Goal: Use online tool/utility: Utilize a website feature to perform a specific function

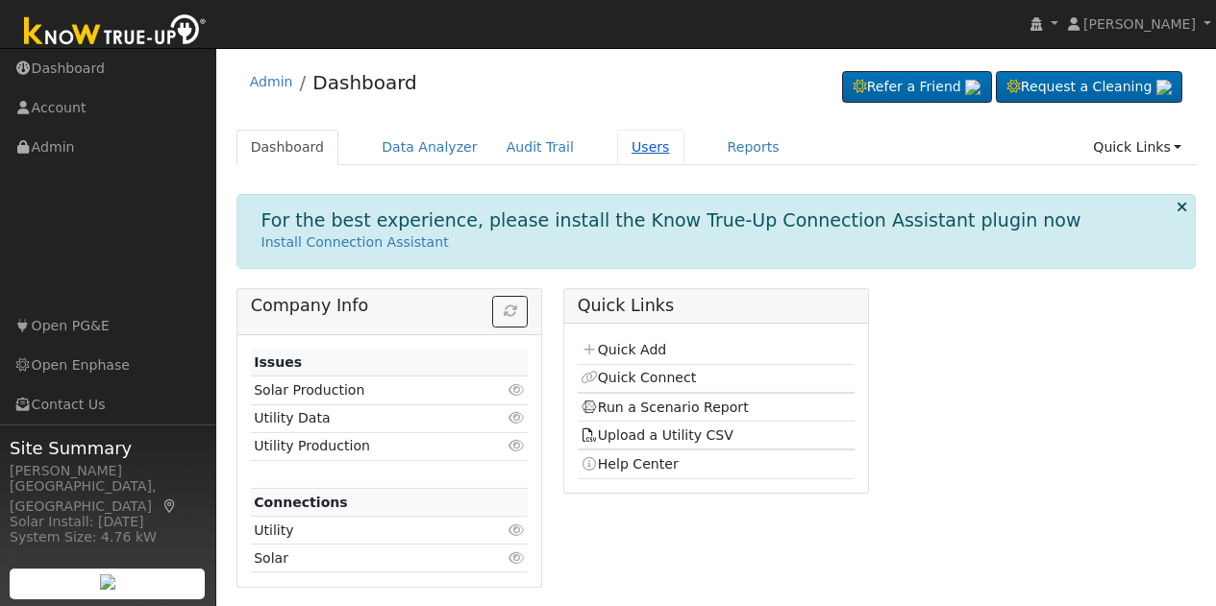
click at [628, 142] on link "Users" at bounding box center [650, 148] width 67 height 36
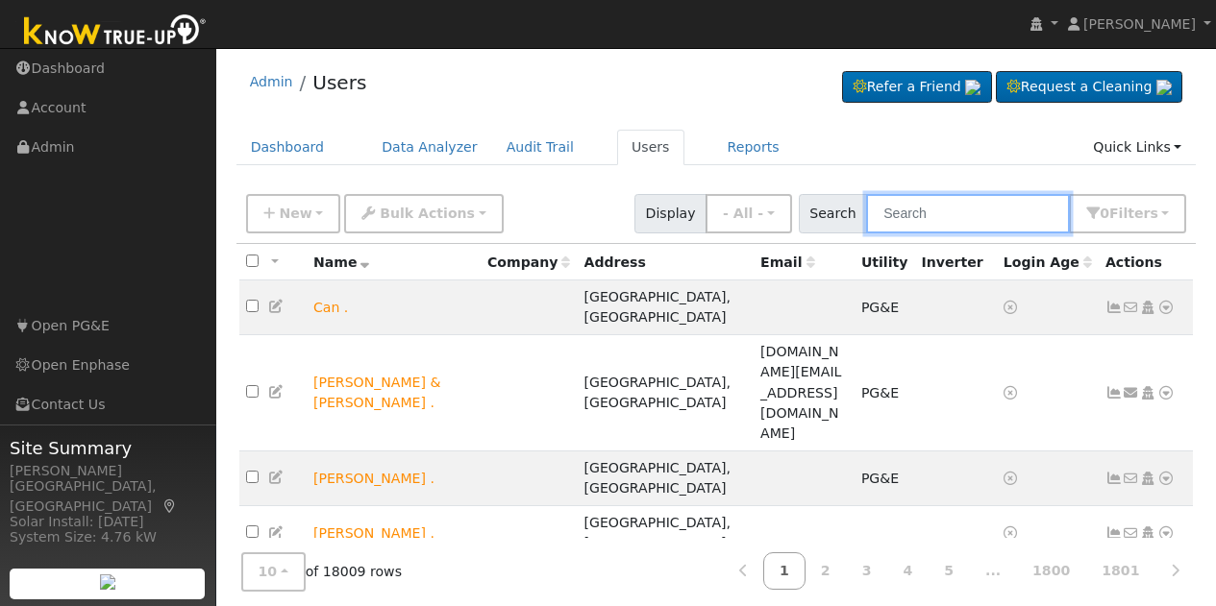
click at [1023, 215] on input "text" at bounding box center [968, 213] width 204 height 39
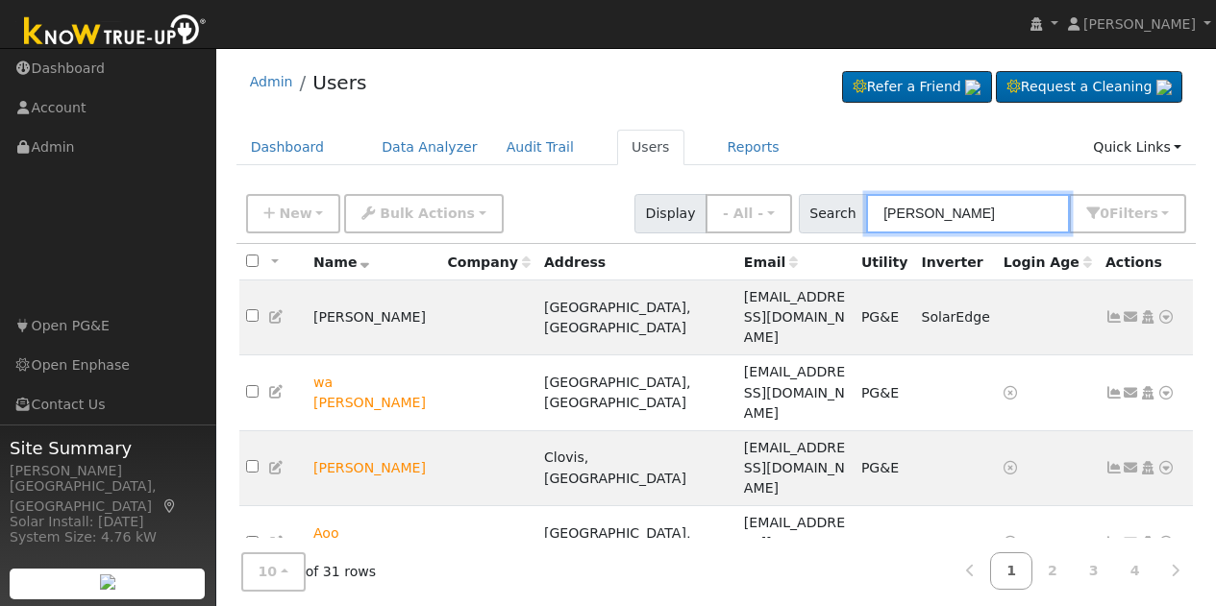
click at [954, 218] on input "moua" at bounding box center [968, 213] width 204 height 39
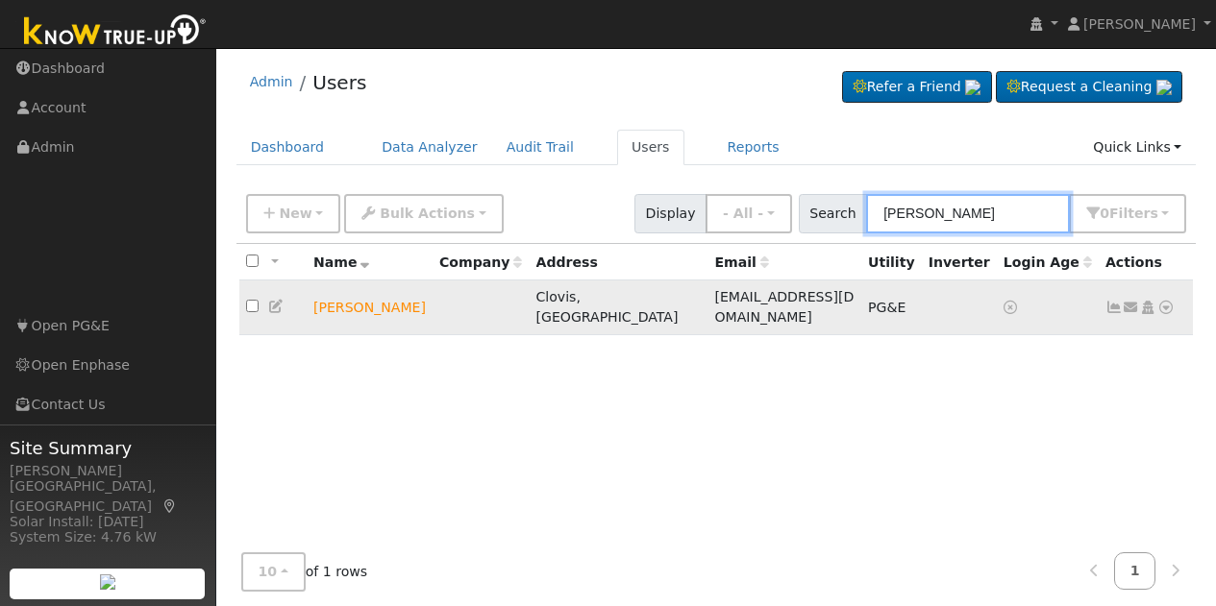
type input "kao moua"
click at [1169, 301] on icon at bounding box center [1165, 307] width 17 height 13
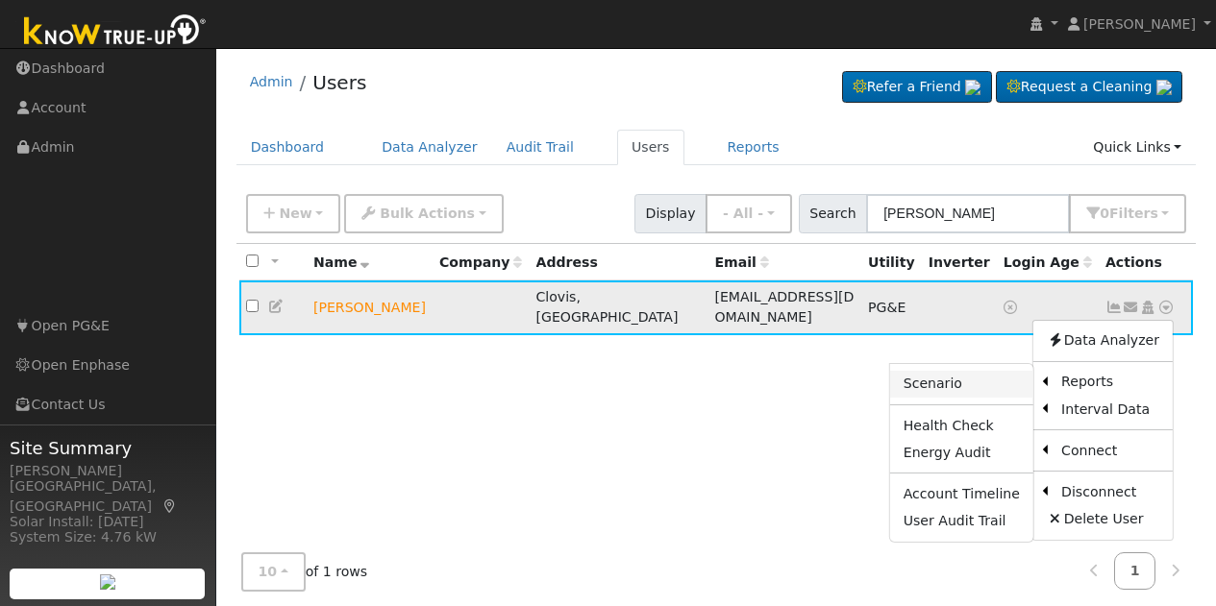
click at [997, 379] on link "Scenario" at bounding box center [961, 384] width 143 height 27
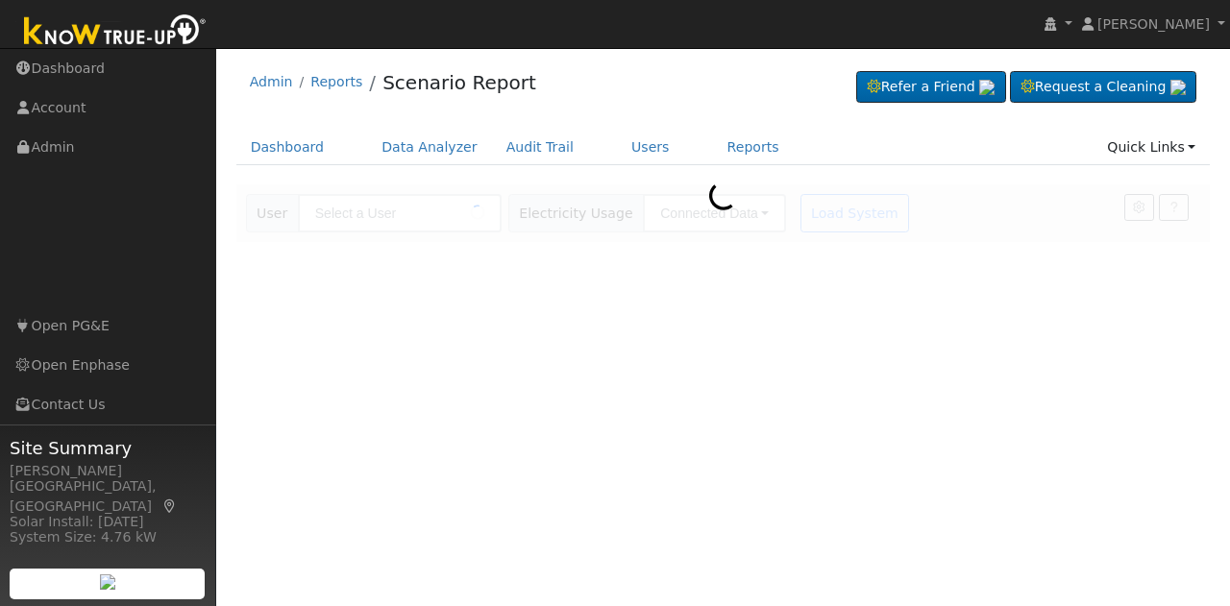
type input "[PERSON_NAME]"
type input "Pacific Gas & Electric"
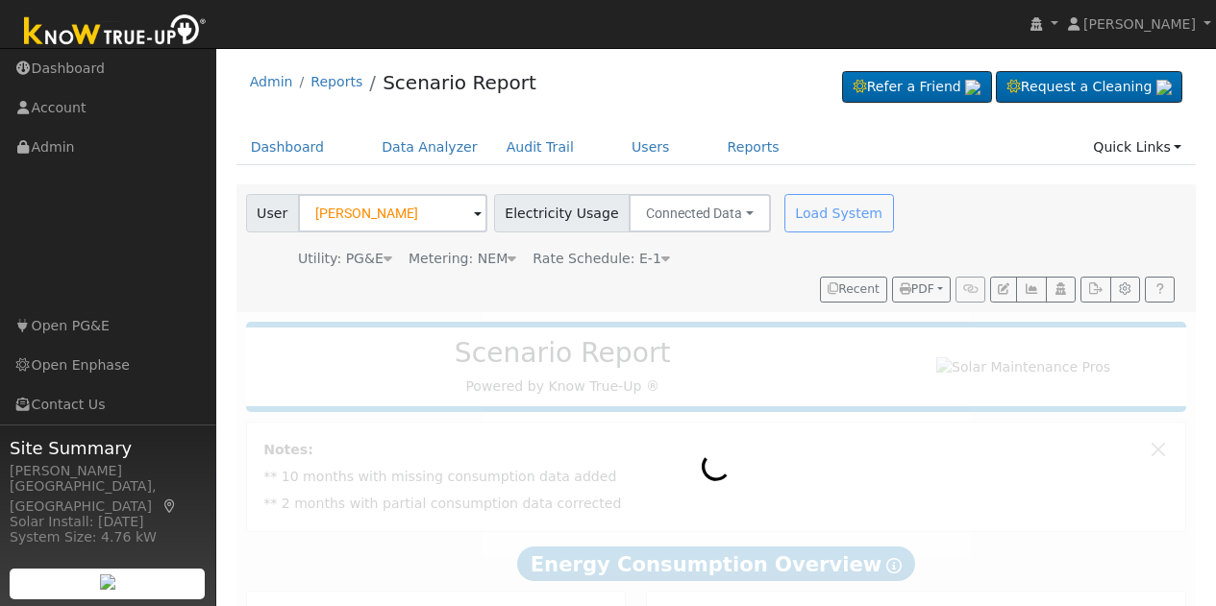
click at [661, 252] on icon at bounding box center [665, 258] width 9 height 13
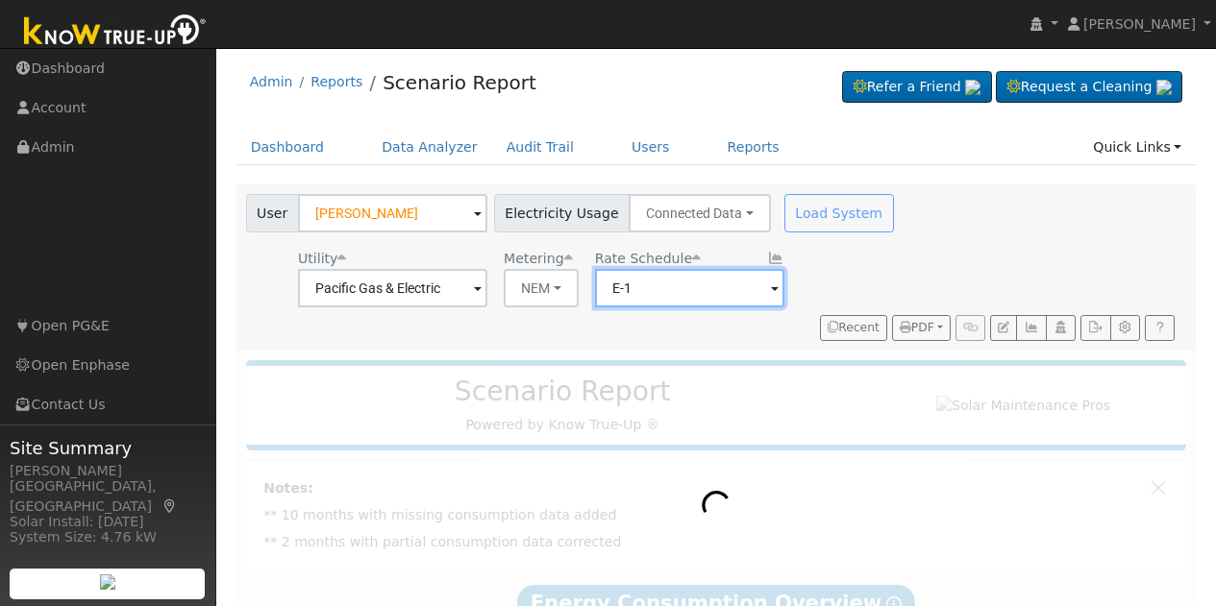
click at [768, 294] on input "E-1" at bounding box center [689, 288] width 189 height 38
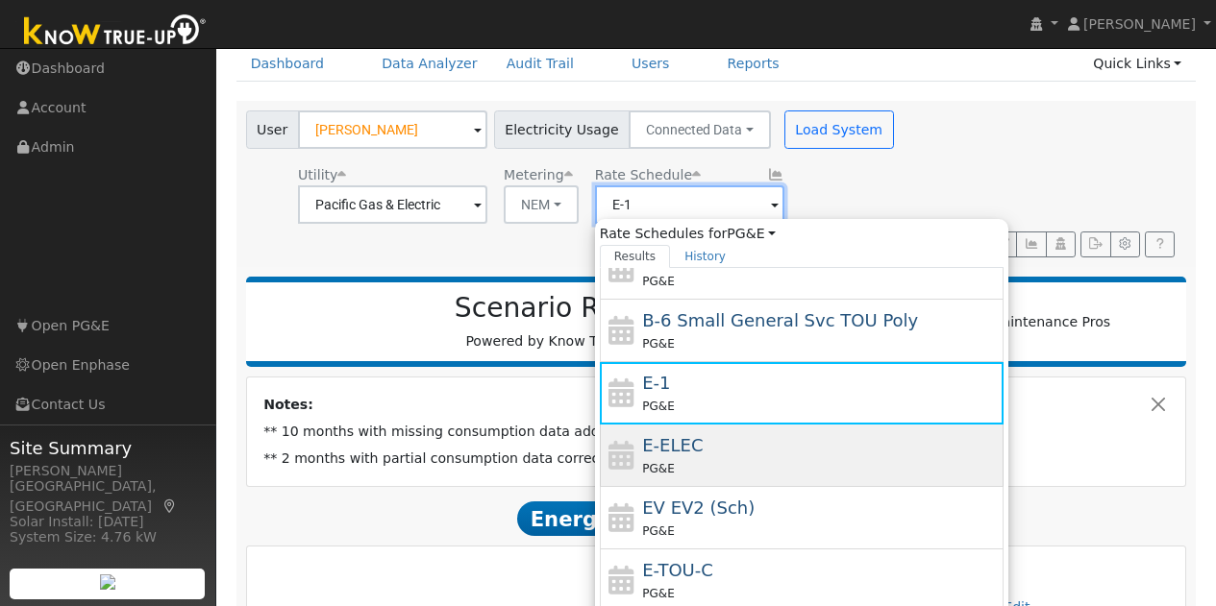
scroll to position [192, 0]
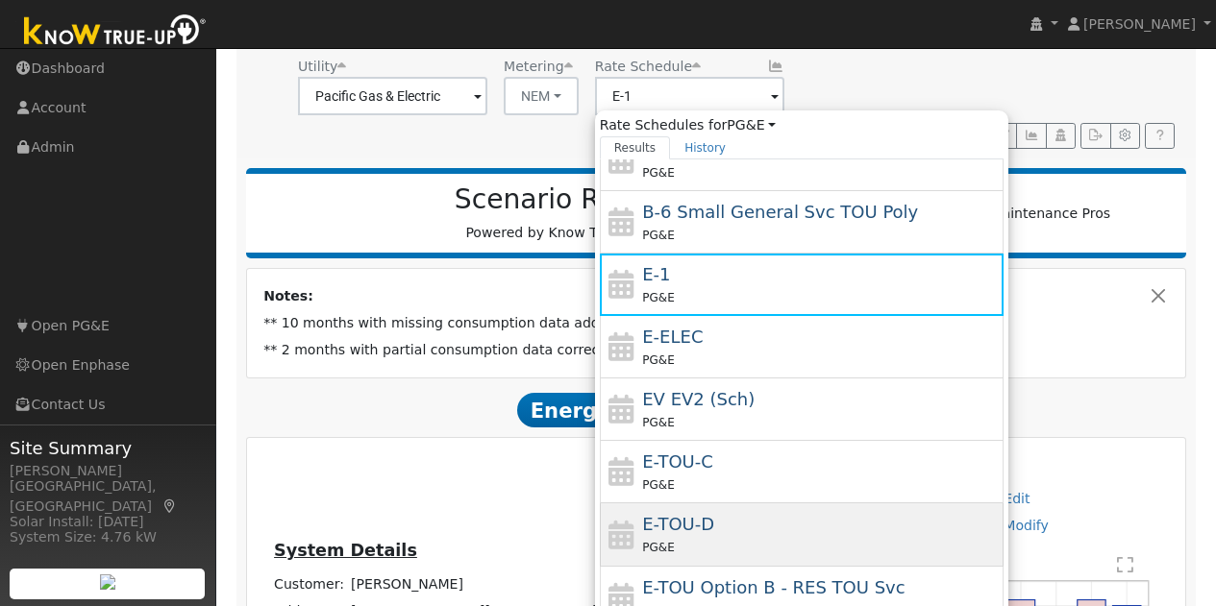
click at [710, 522] on div "E-TOU-D PG&E" at bounding box center [820, 534] width 357 height 46
type input "E-TOU-D"
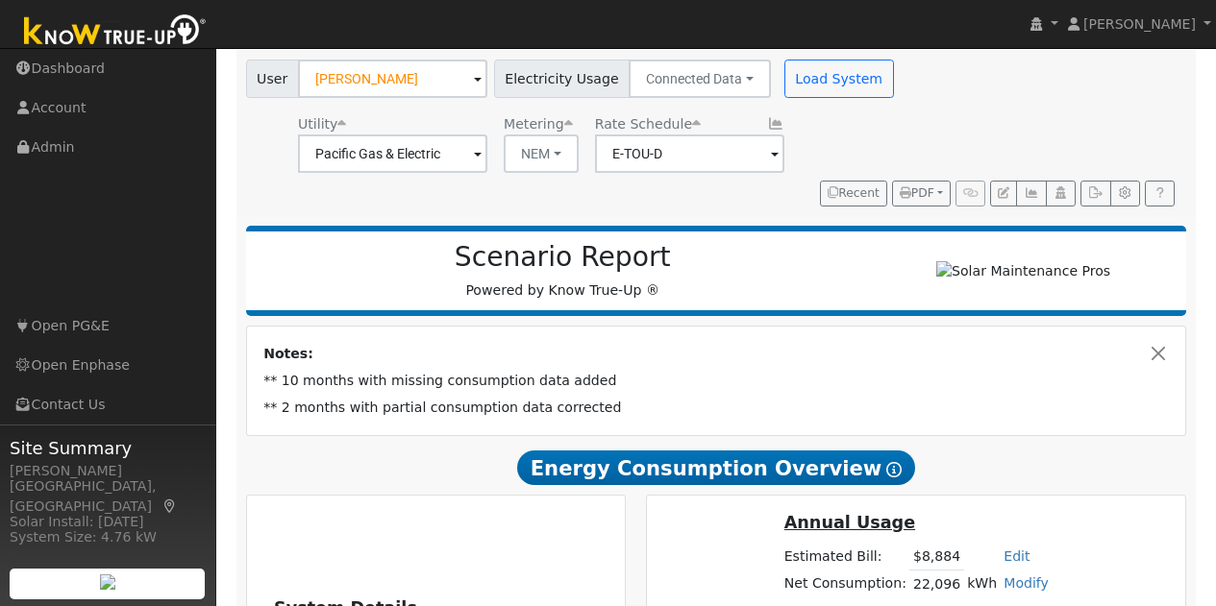
scroll to position [0, 0]
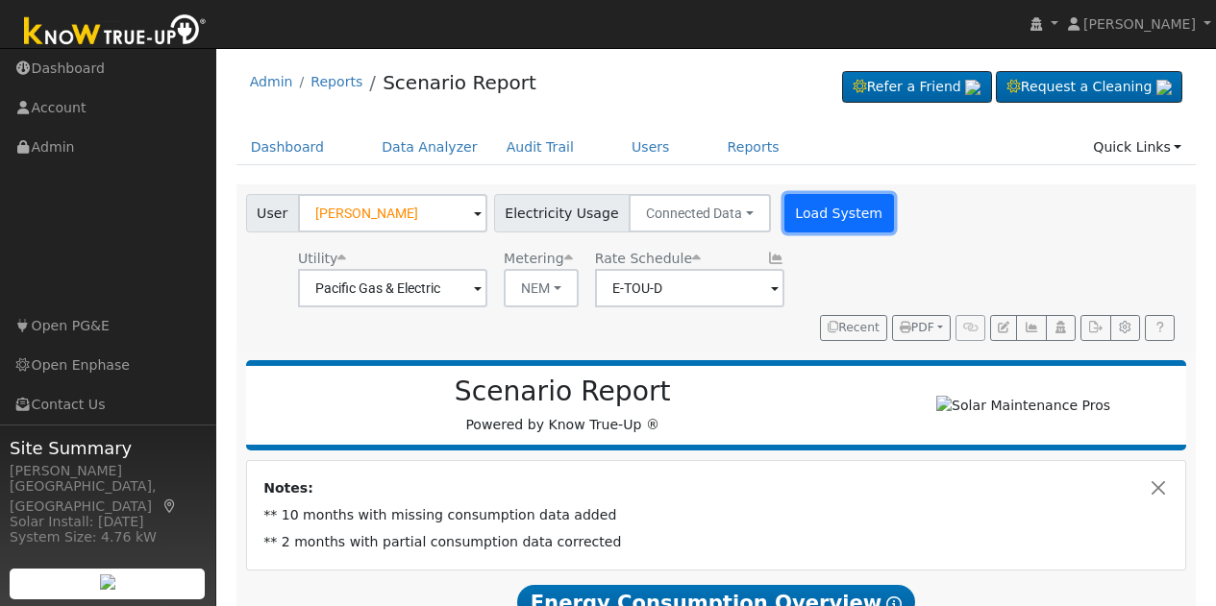
click at [802, 206] on button "Load System" at bounding box center [839, 213] width 110 height 38
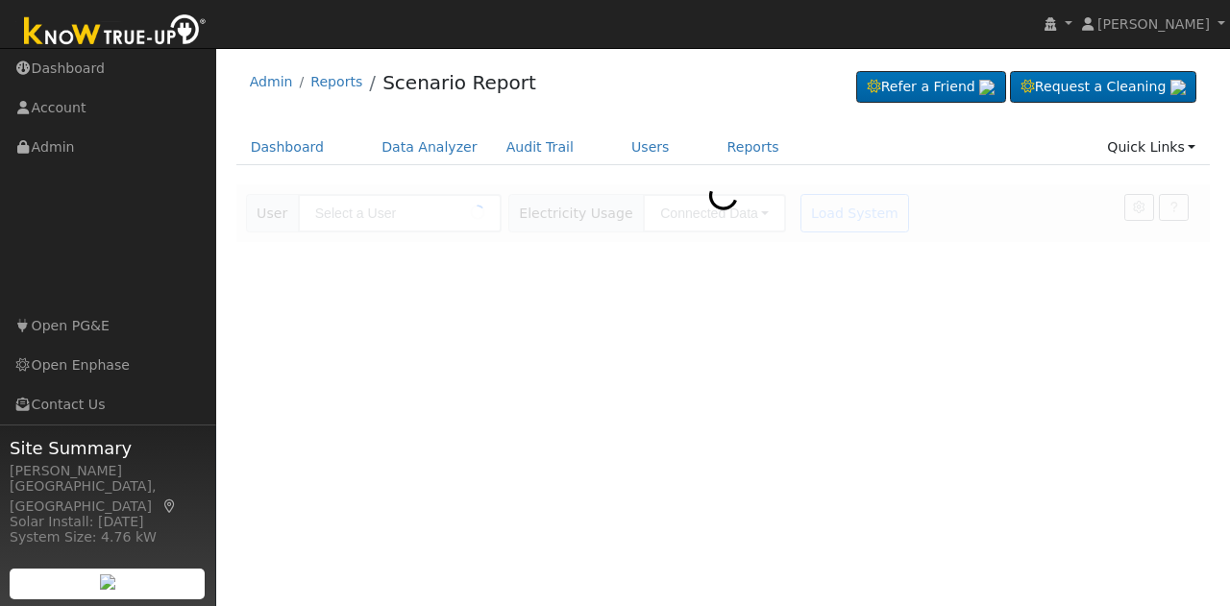
type input "[PERSON_NAME]"
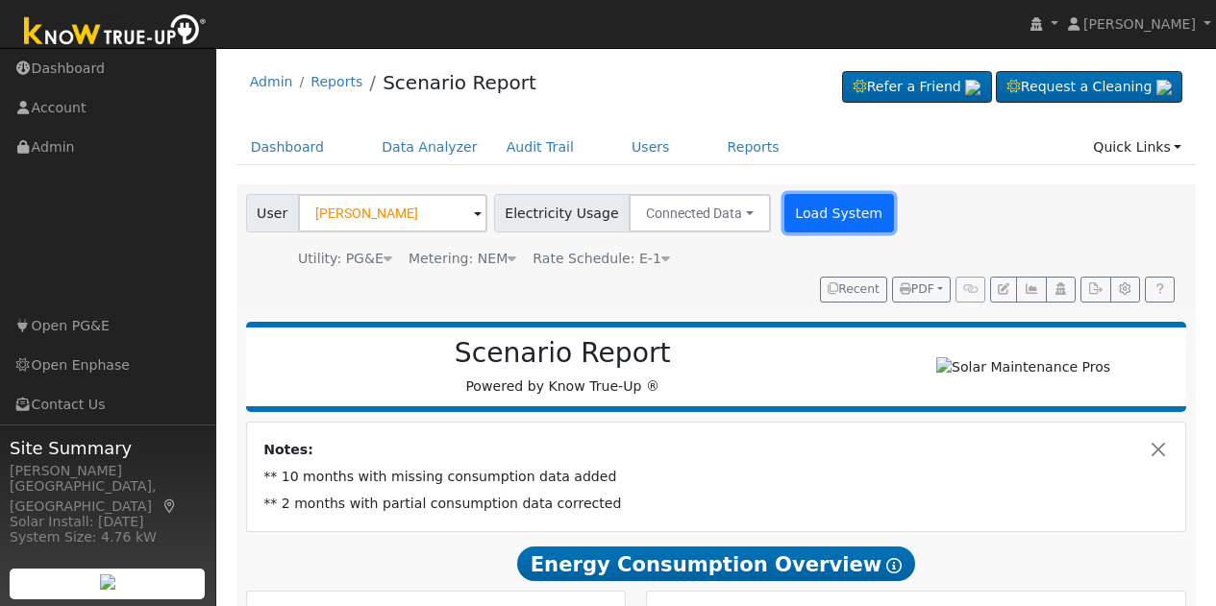
click at [784, 206] on button "Load System" at bounding box center [839, 213] width 110 height 38
click at [804, 222] on button "Load System" at bounding box center [839, 213] width 110 height 38
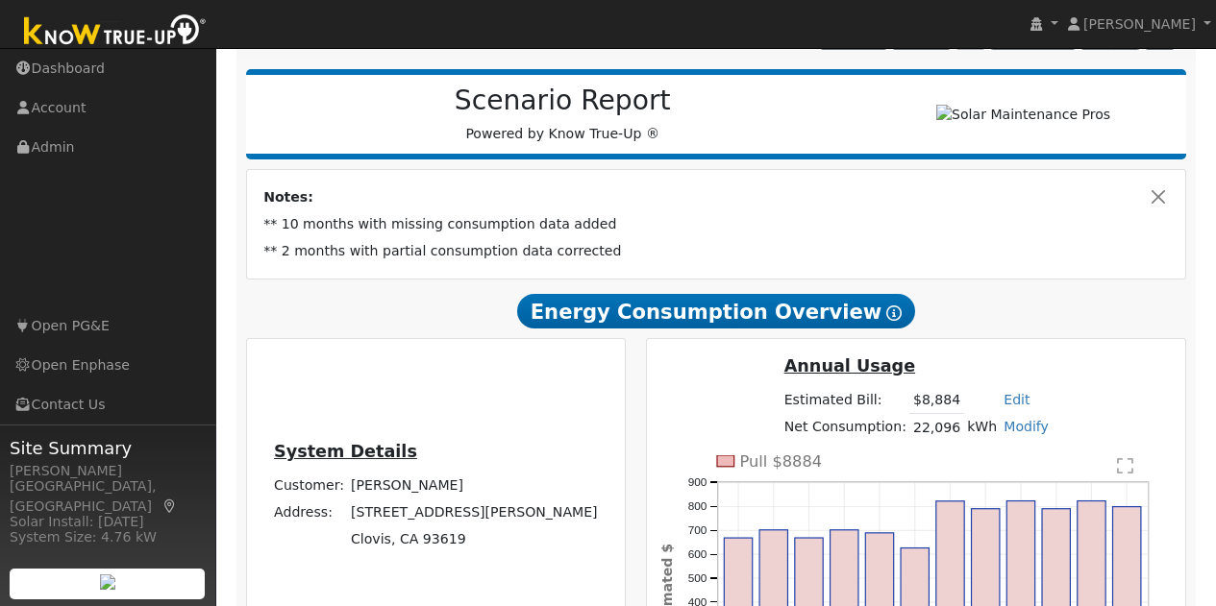
scroll to position [384, 0]
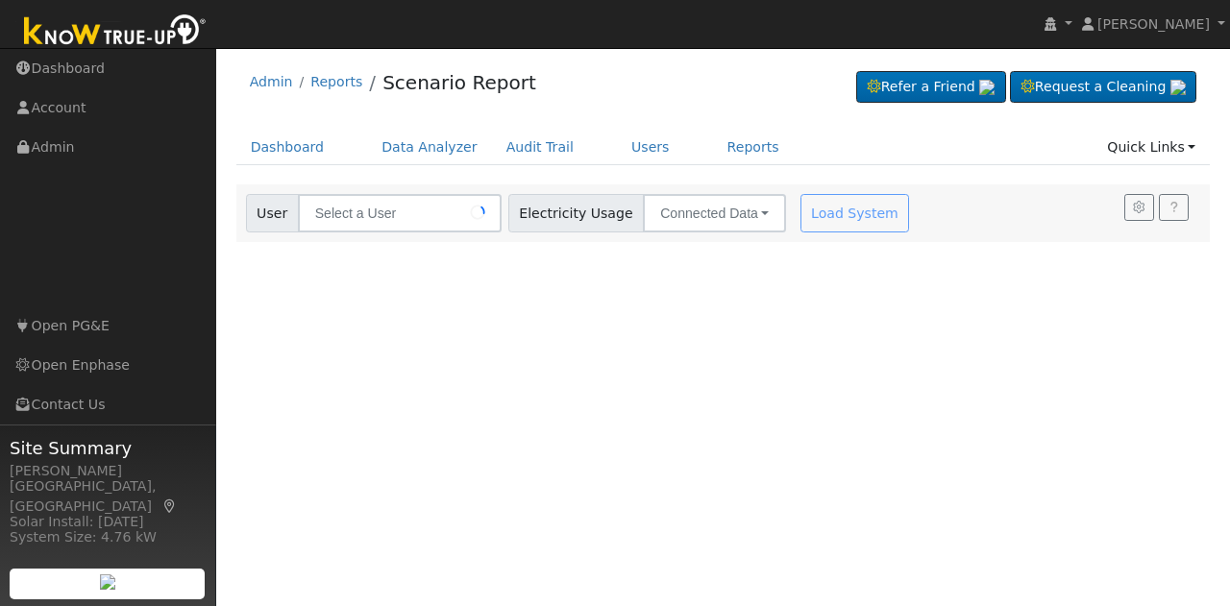
type input "[PERSON_NAME]"
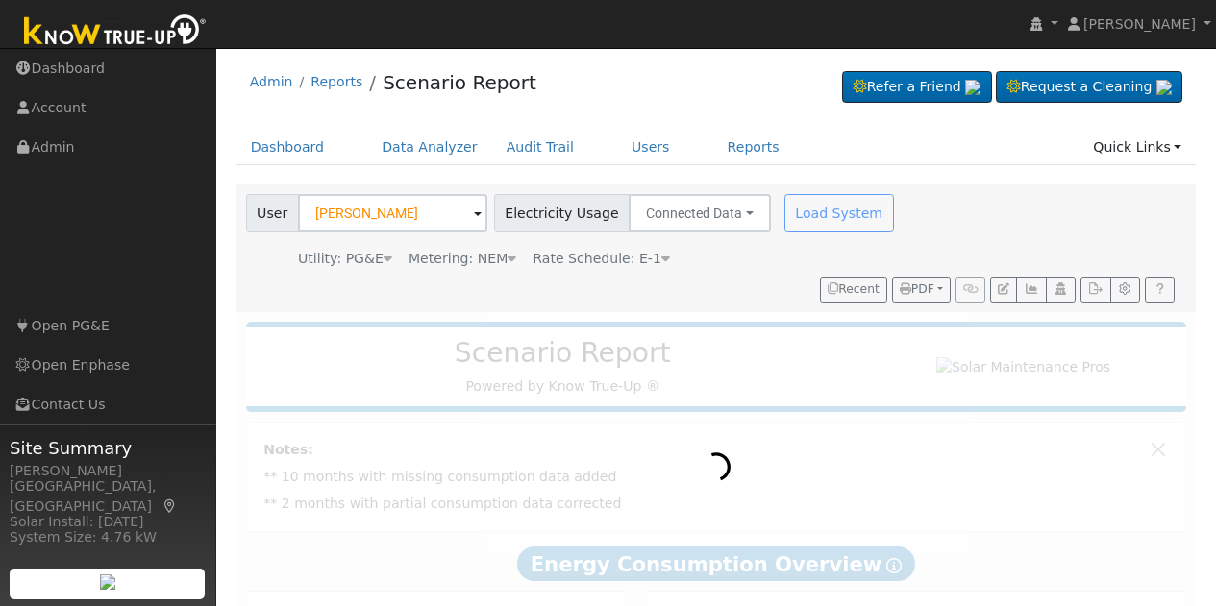
click at [808, 217] on div "Load System" at bounding box center [840, 213] width 121 height 38
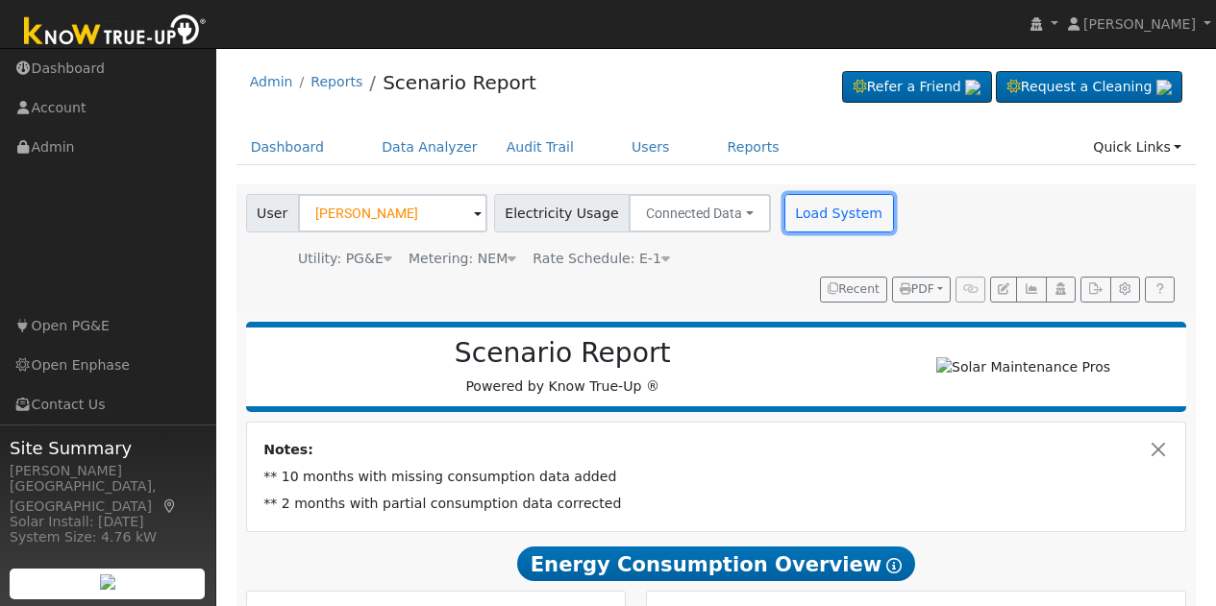
click at [808, 217] on button "Load System" at bounding box center [839, 213] width 110 height 38
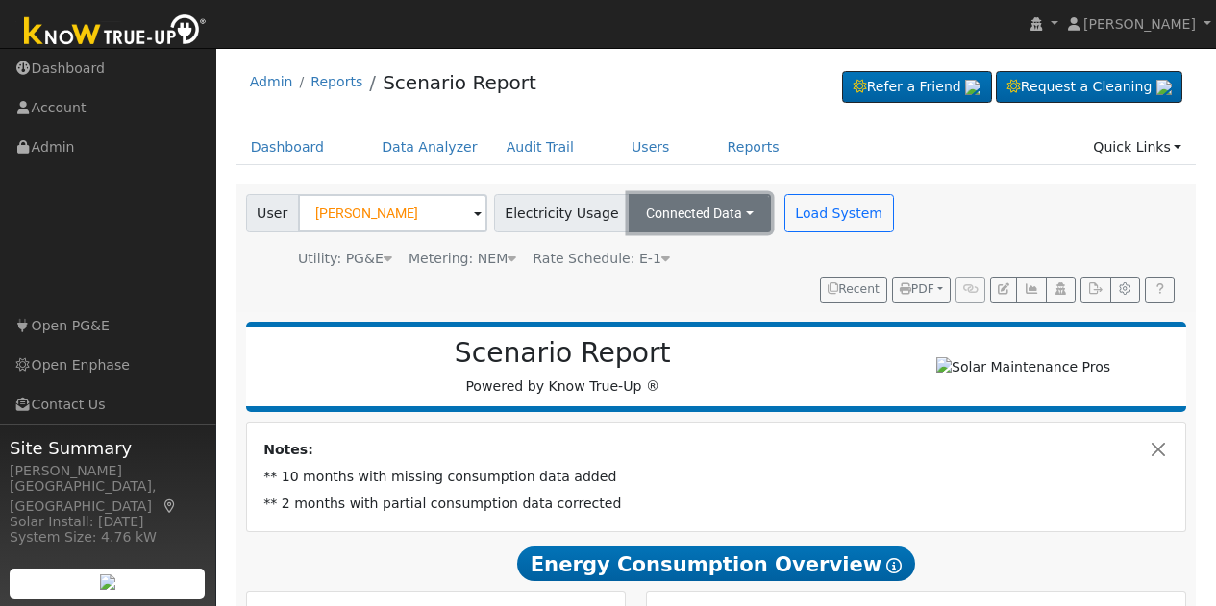
click at [707, 214] on button "Connected Data" at bounding box center [700, 213] width 142 height 38
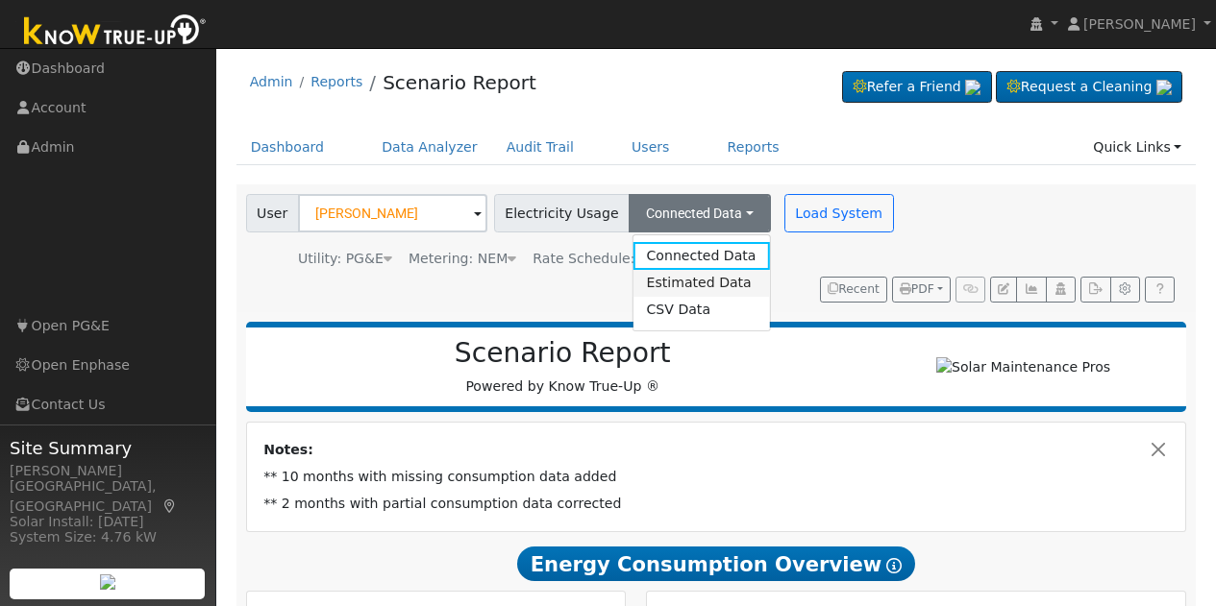
click at [671, 291] on link "Estimated Data" at bounding box center [700, 283] width 136 height 27
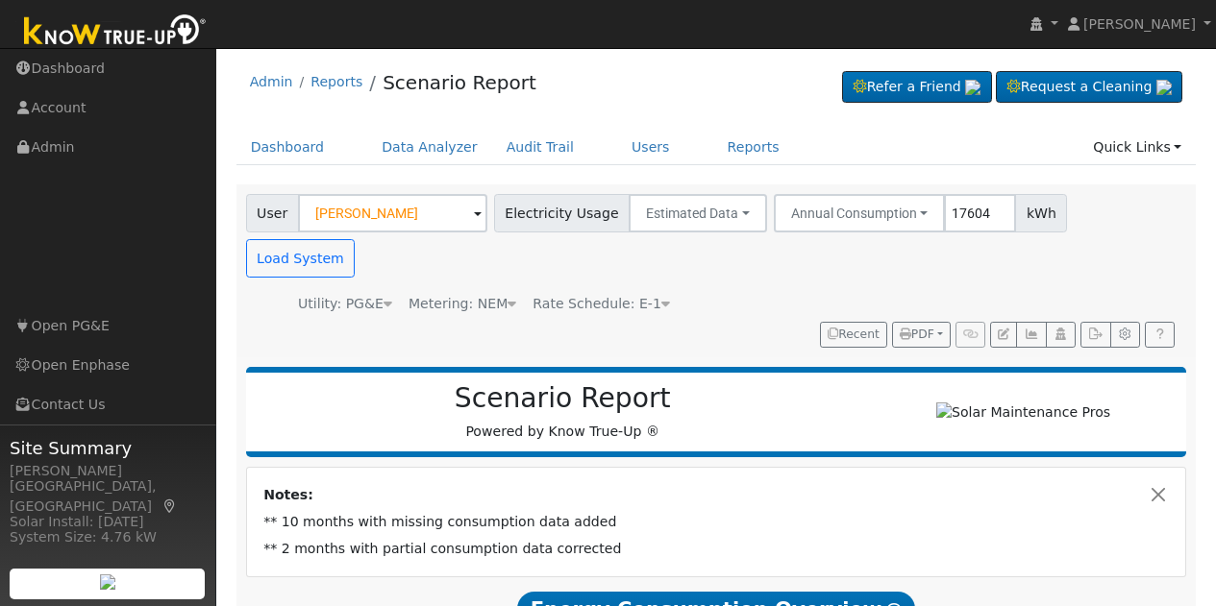
type input "17604"
click at [677, 276] on div "User [PERSON_NAME] Account Default Account Default Account [STREET_ADDRESS][PER…" at bounding box center [712, 267] width 941 height 160
click at [356, 239] on button "Load System" at bounding box center [301, 258] width 110 height 38
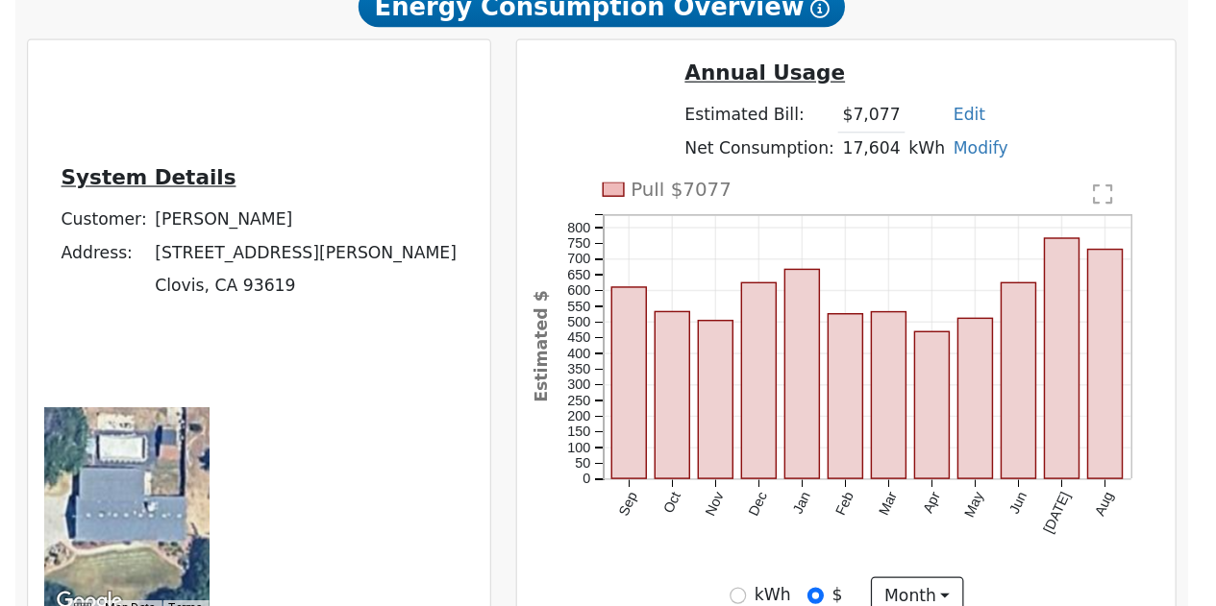
scroll to position [382, 0]
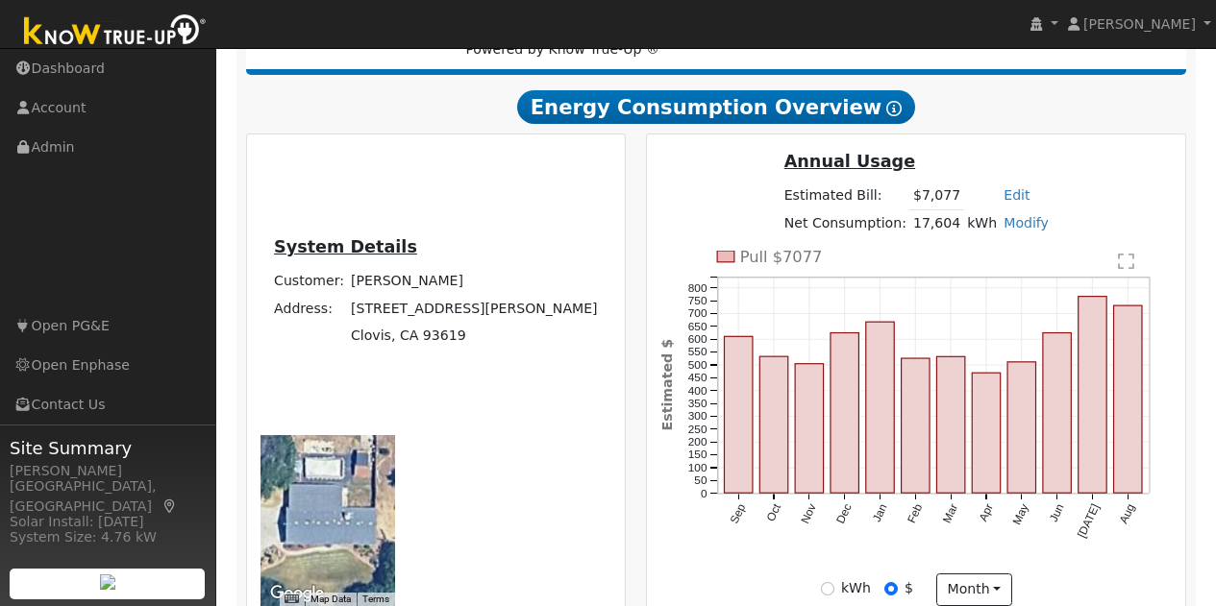
type input "100"
type input "110"
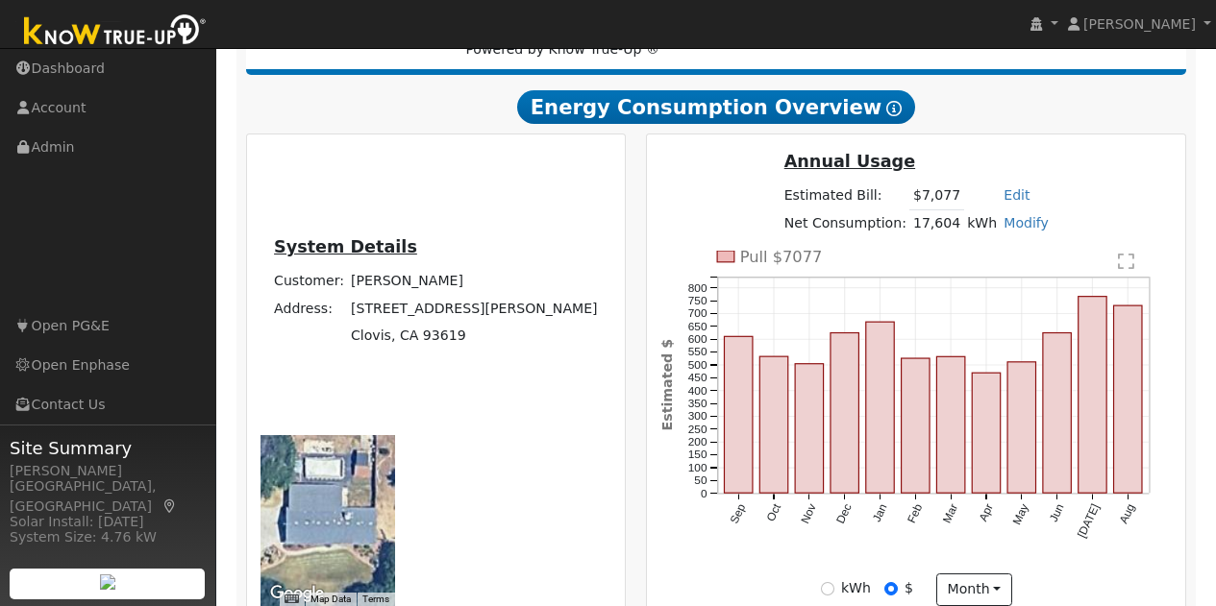
type input "106.89"
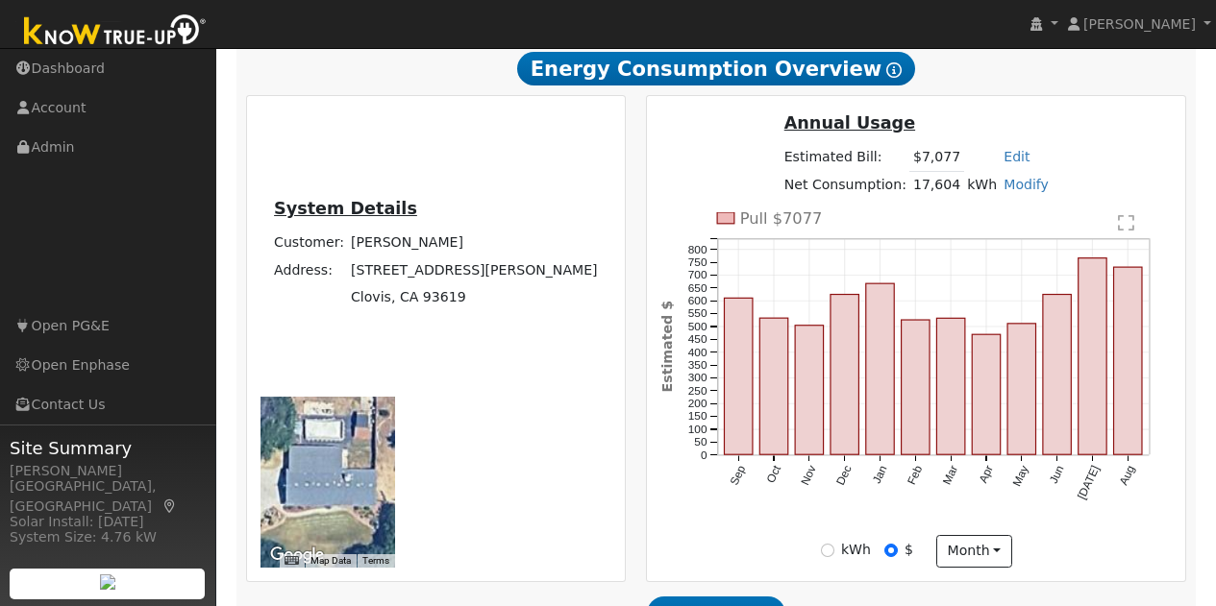
scroll to position [432, 0]
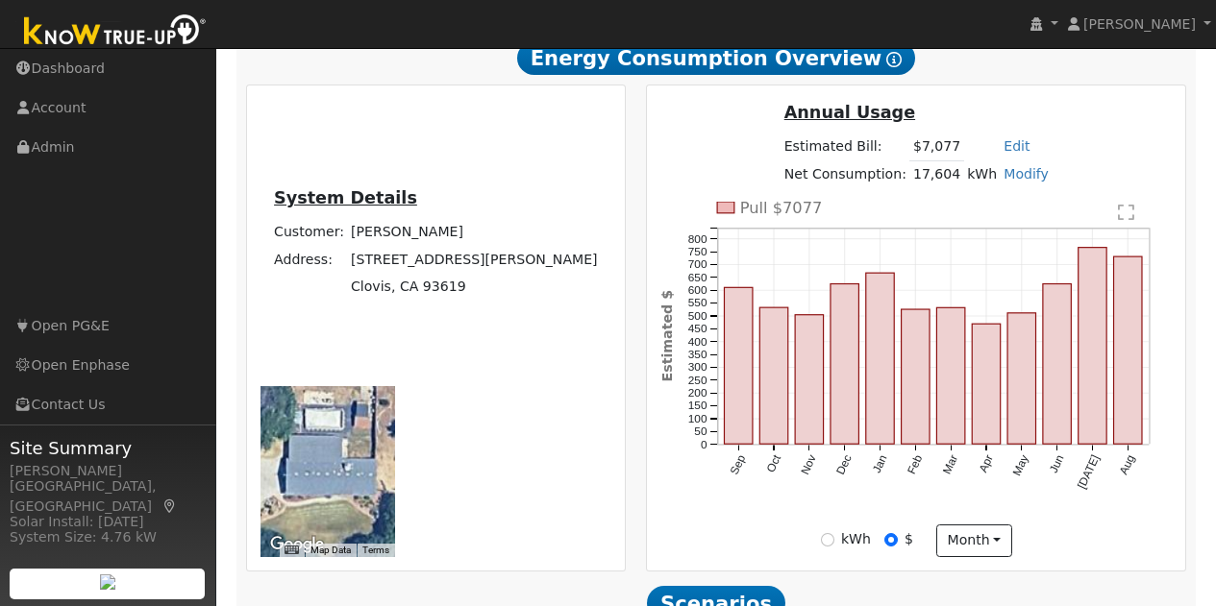
type input "20"
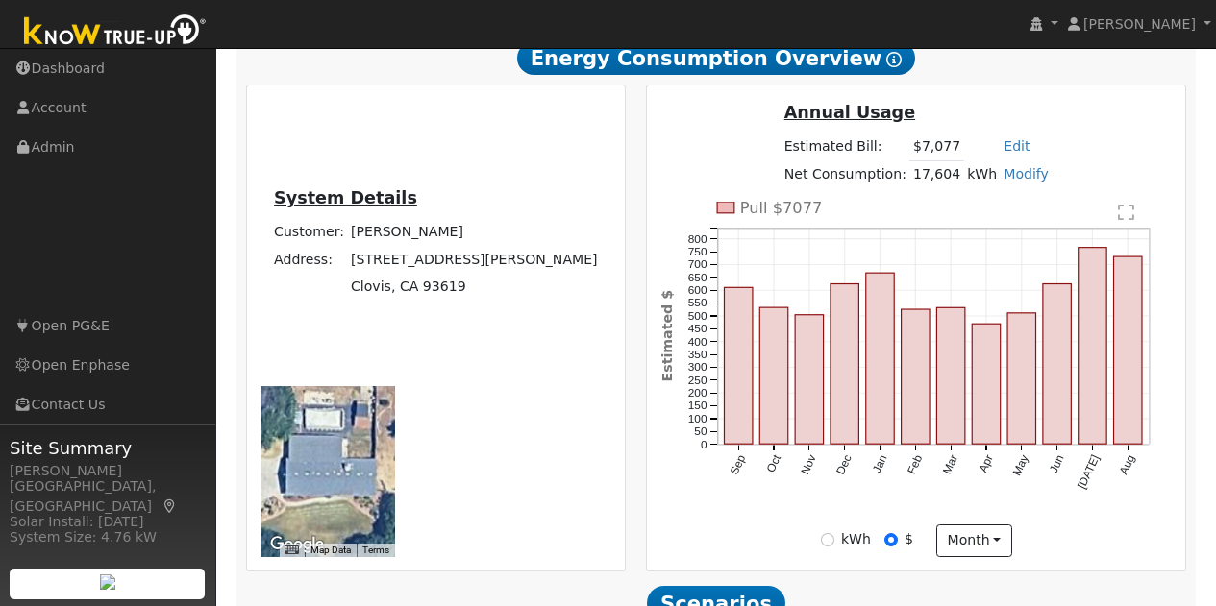
type input "15"
type input "20"
type input "30"
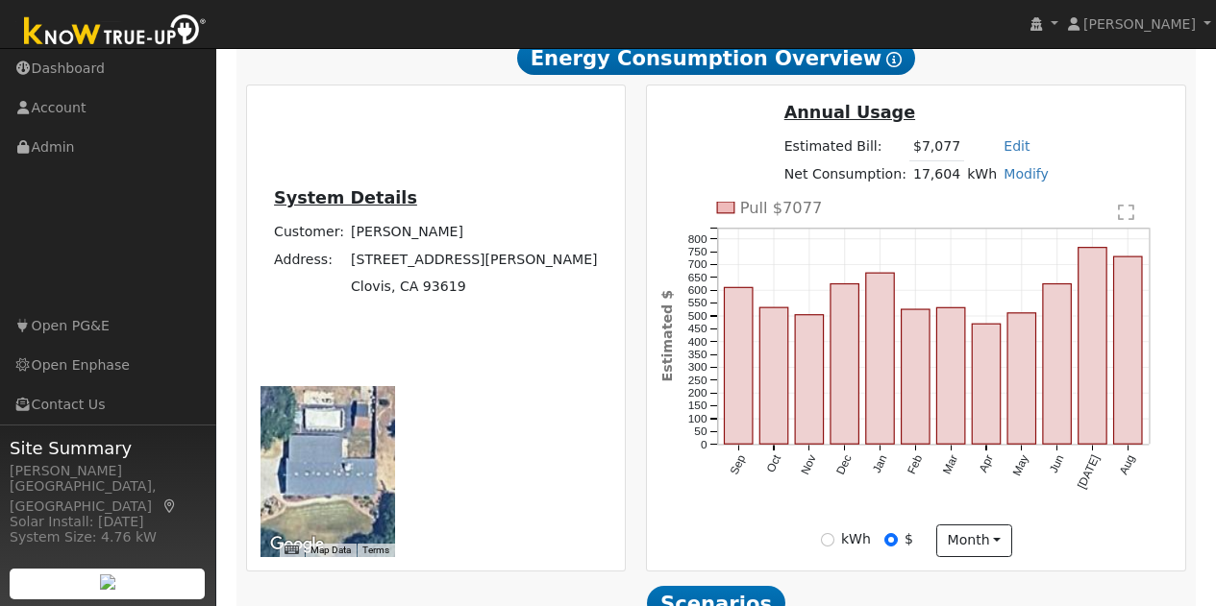
type input "20"
type input "30"
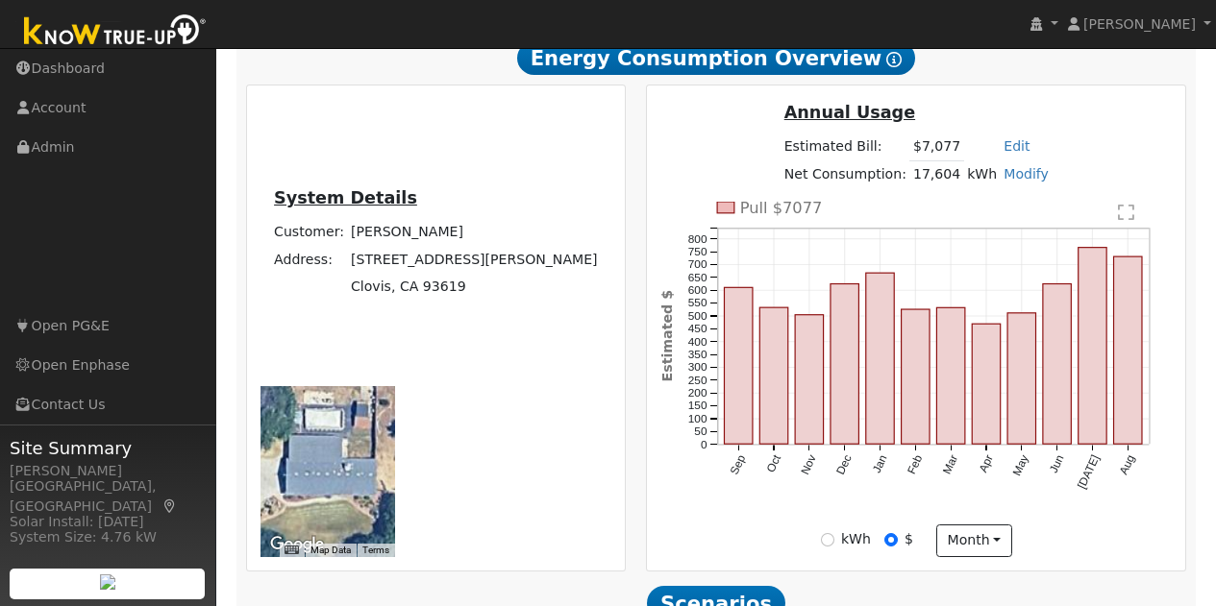
type input "30"
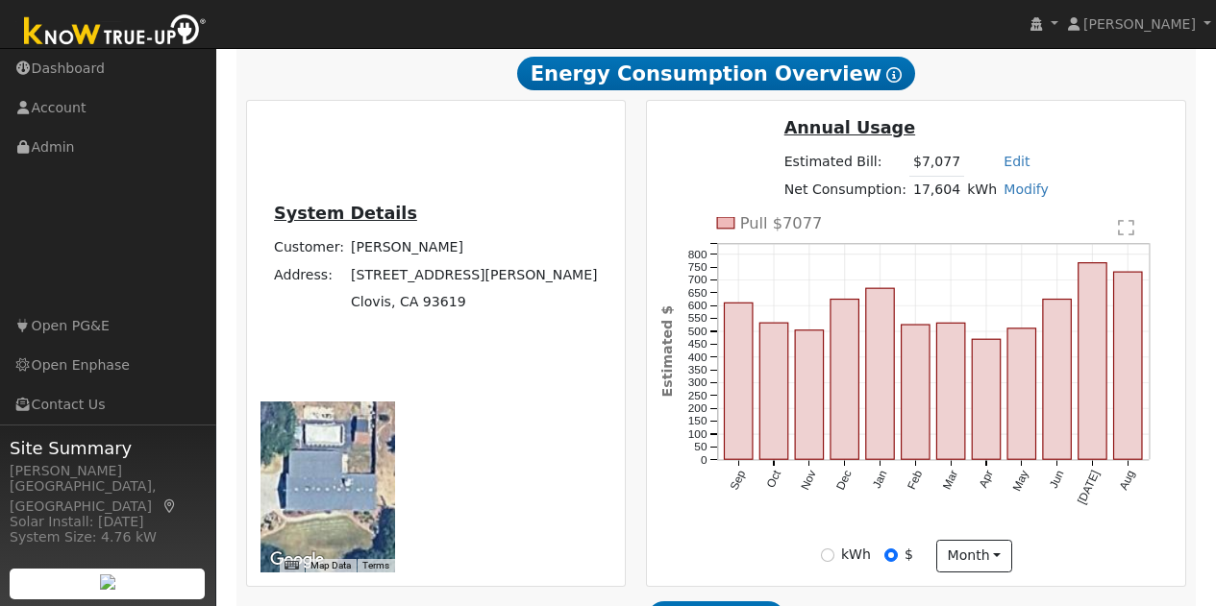
scroll to position [432, 0]
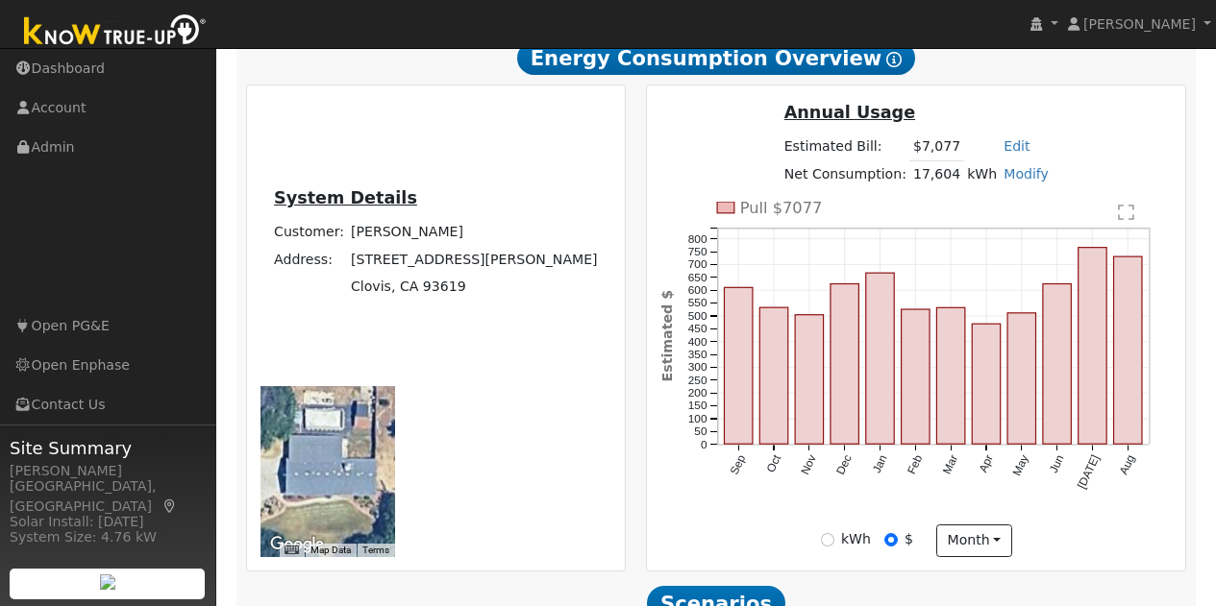
type input "27"
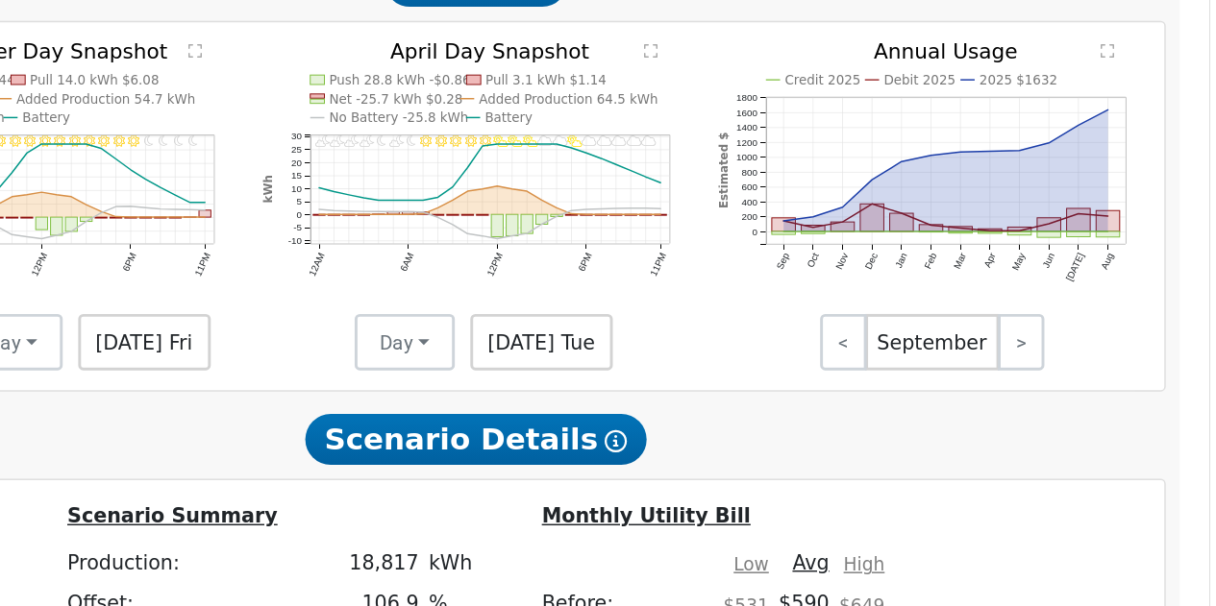
scroll to position [1344, 0]
